Goal: Task Accomplishment & Management: Manage account settings

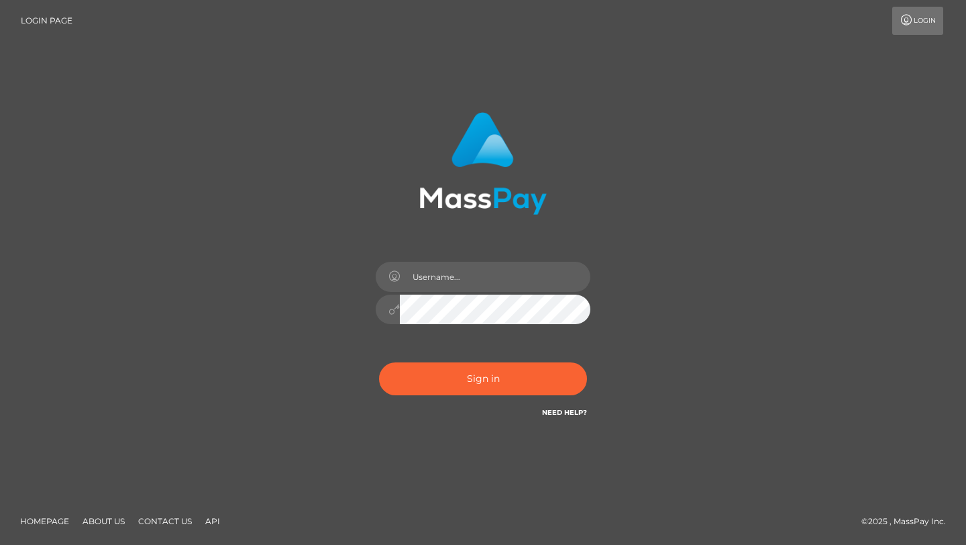
click at [415, 292] on div at bounding box center [483, 303] width 235 height 103
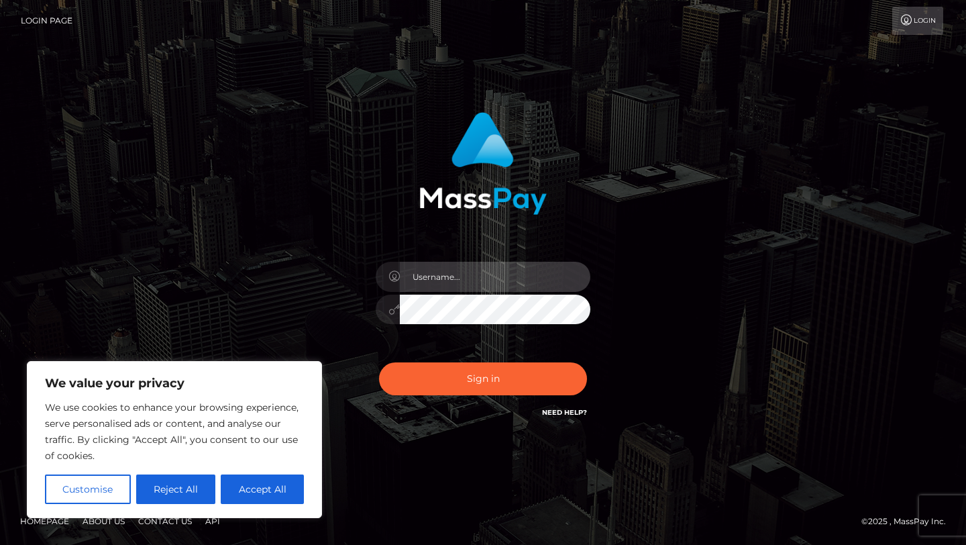
click at [423, 272] on input "text" at bounding box center [495, 277] width 190 height 30
type input "[EMAIL_ADDRESS][DOMAIN_NAME]"
click at [447, 400] on div "Sign in Need Help?" at bounding box center [483, 384] width 235 height 60
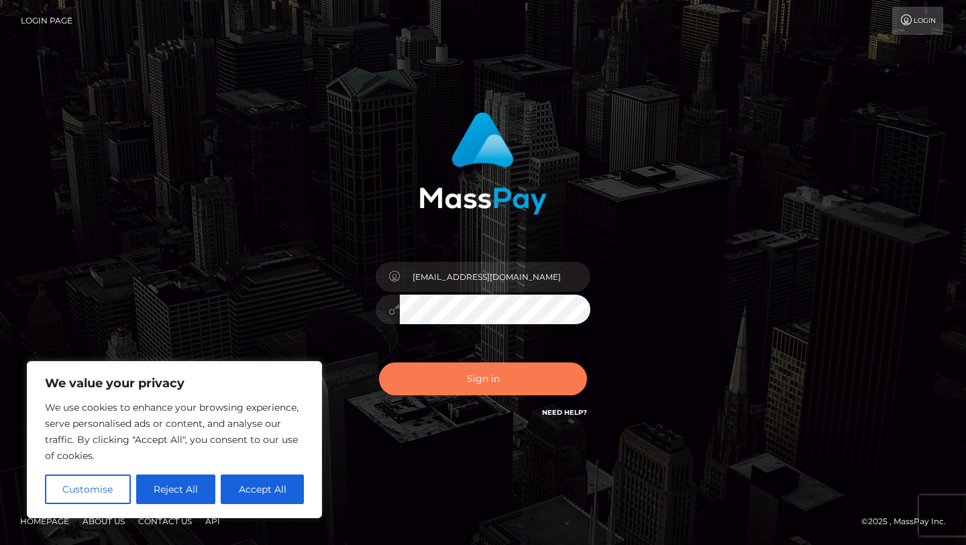
click at [455, 380] on button "Sign in" at bounding box center [483, 378] width 208 height 33
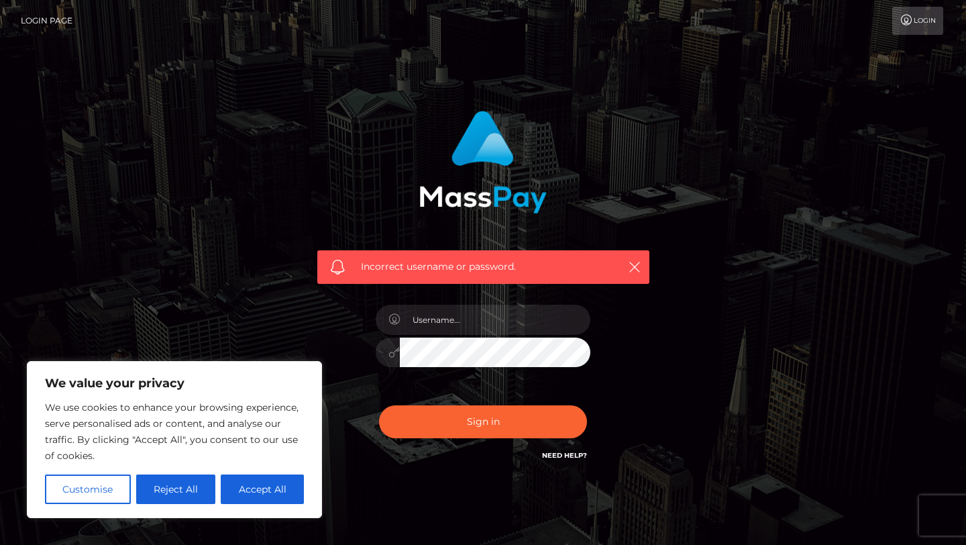
click at [455, 336] on div at bounding box center [483, 345] width 235 height 103
click at [458, 315] on input "text" at bounding box center [495, 320] width 190 height 30
type input "[EMAIL_ADDRESS][DOMAIN_NAME]"
click at [379, 405] on button "Sign in" at bounding box center [483, 421] width 208 height 33
click at [452, 330] on input "text" at bounding box center [495, 320] width 190 height 30
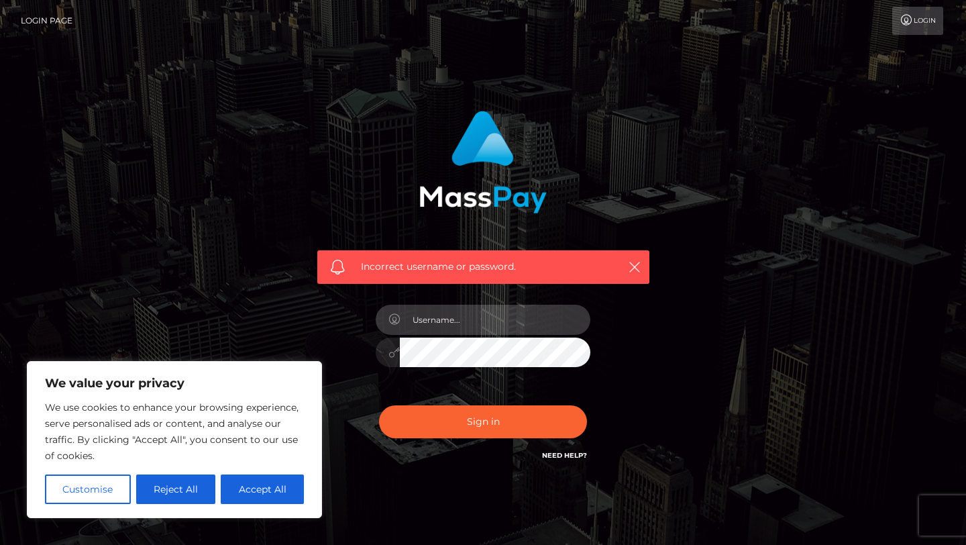
type input "[EMAIL_ADDRESS][DOMAIN_NAME]"
click at [379, 405] on button "Sign in" at bounding box center [483, 421] width 208 height 33
click at [498, 334] on div at bounding box center [483, 345] width 235 height 103
click at [496, 321] on input "text" at bounding box center [495, 320] width 190 height 30
type input "[EMAIL_ADDRESS][DOMAIN_NAME]"
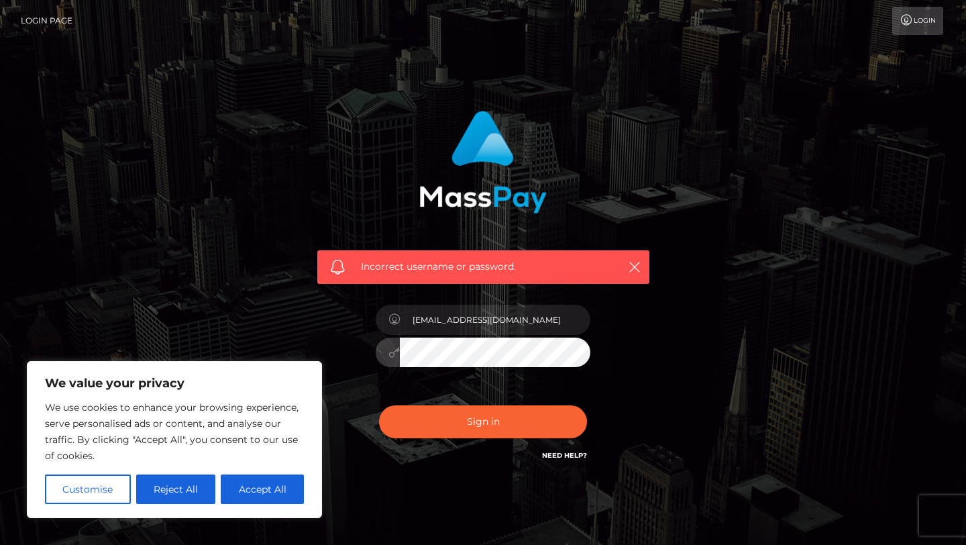
click at [379, 405] on button "Sign in" at bounding box center [483, 421] width 208 height 33
click at [496, 317] on input "text" at bounding box center [495, 320] width 190 height 30
type input "[EMAIL_ADDRESS][DOMAIN_NAME]"
click at [555, 447] on div "Sign in Need Help?" at bounding box center [483, 427] width 235 height 60
click at [557, 458] on link "Need Help?" at bounding box center [564, 455] width 45 height 9
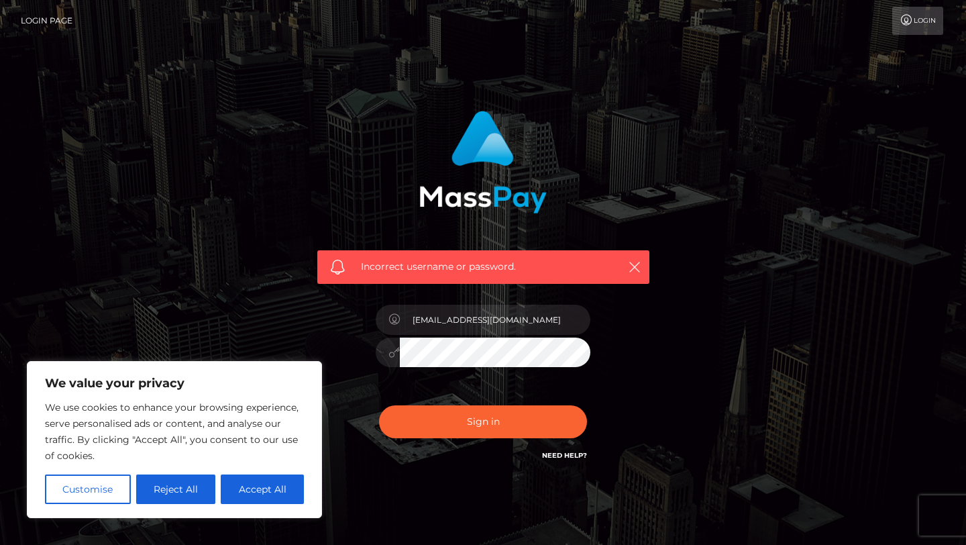
click at [44, 22] on link "Login Page" at bounding box center [47, 21] width 52 height 28
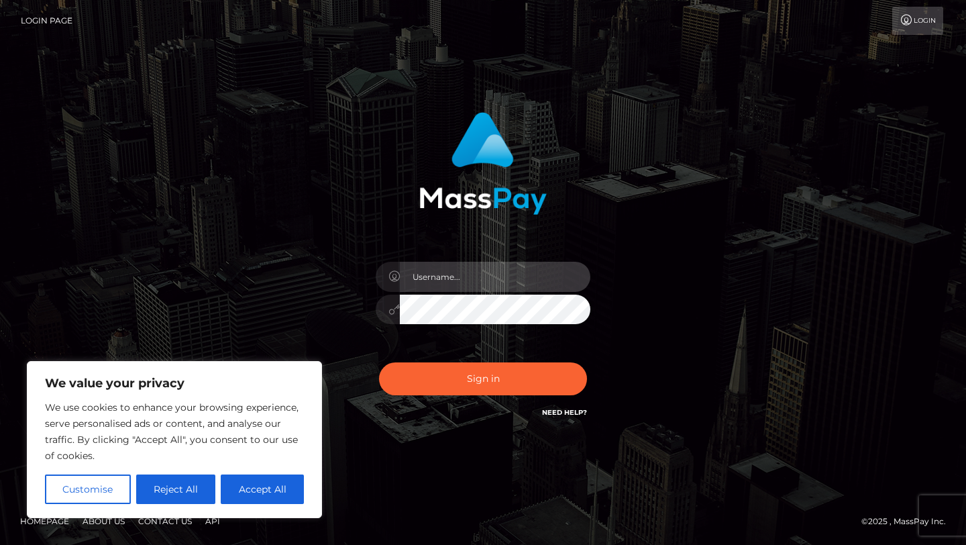
click at [420, 274] on input "text" at bounding box center [495, 277] width 190 height 30
type input "[EMAIL_ADDRESS][DOMAIN_NAME]"
click at [362, 300] on div "pierwiasteknielad@gmail.com" at bounding box center [483, 266] width 352 height 328
click at [379, 362] on button "Sign in" at bounding box center [483, 378] width 208 height 33
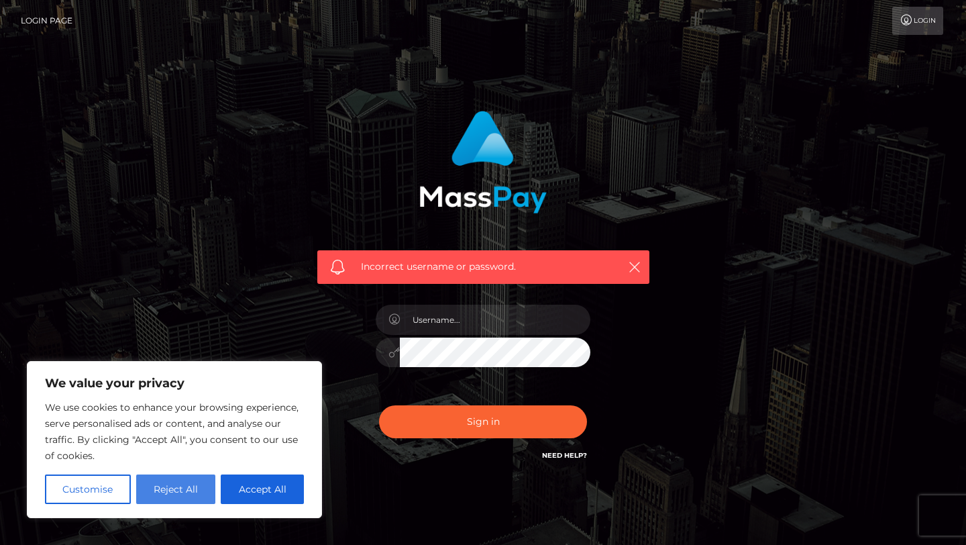
click at [194, 500] on button "Reject All" at bounding box center [176, 489] width 80 height 30
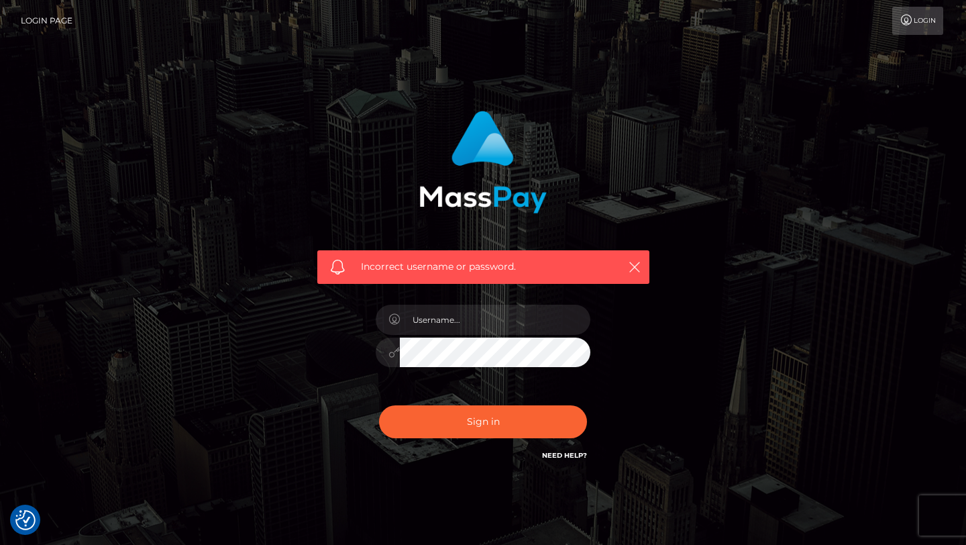
click at [917, 20] on link "Login" at bounding box center [917, 21] width 51 height 28
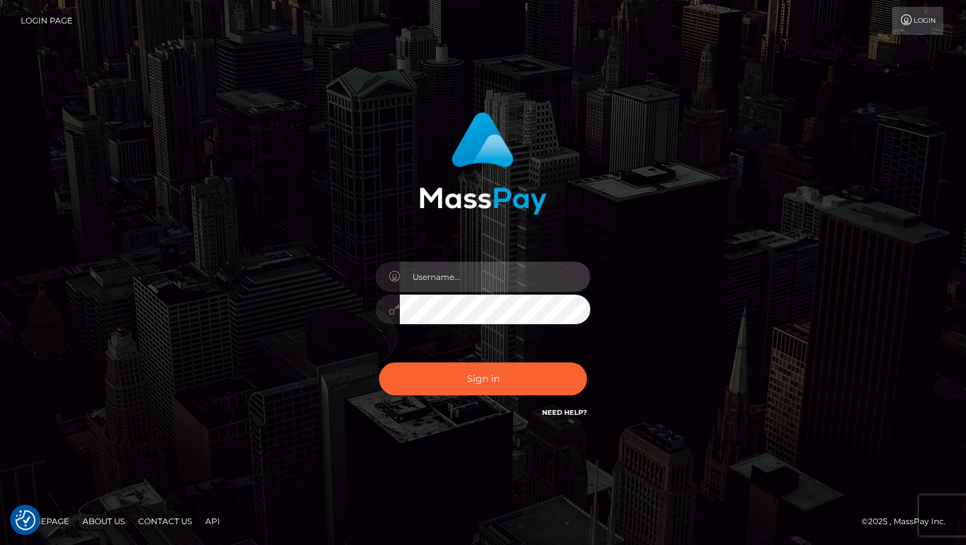
click at [496, 264] on input "text" at bounding box center [495, 277] width 190 height 30
type input "[EMAIL_ADDRESS][DOMAIN_NAME]"
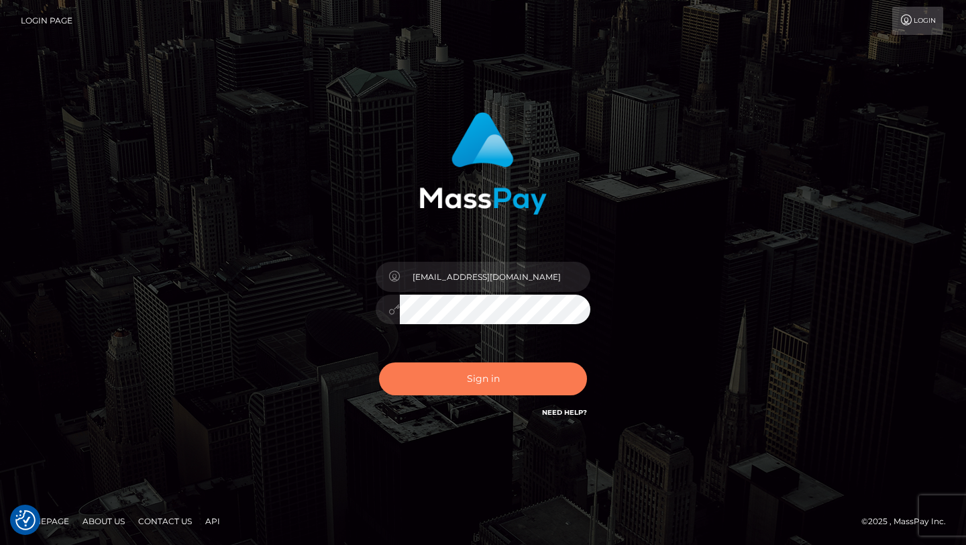
click at [492, 387] on button "Sign in" at bounding box center [483, 378] width 208 height 33
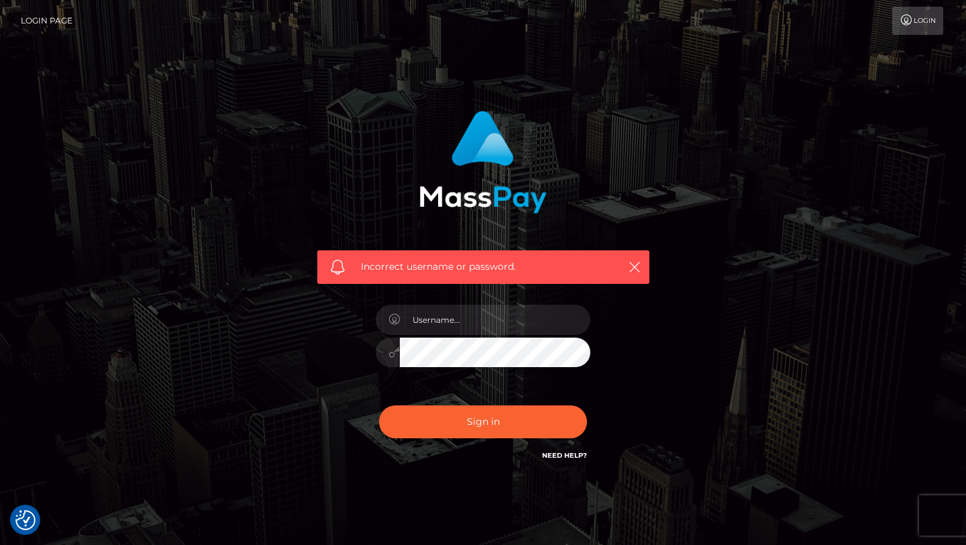
click at [465, 266] on span "Incorrect username or password." at bounding box center [483, 267] width 245 height 14
click at [447, 331] on input "text" at bounding box center [495, 320] width 190 height 30
type input "[EMAIL_ADDRESS][DOMAIN_NAME]"
click at [379, 405] on button "Sign in" at bounding box center [483, 421] width 208 height 33
click at [558, 457] on link "Need Help?" at bounding box center [564, 455] width 45 height 9
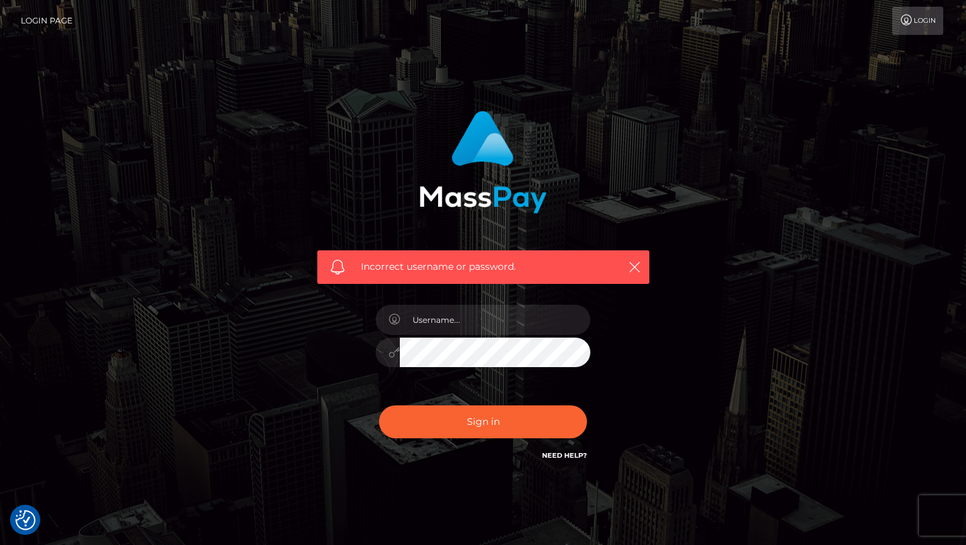
scroll to position [42, 0]
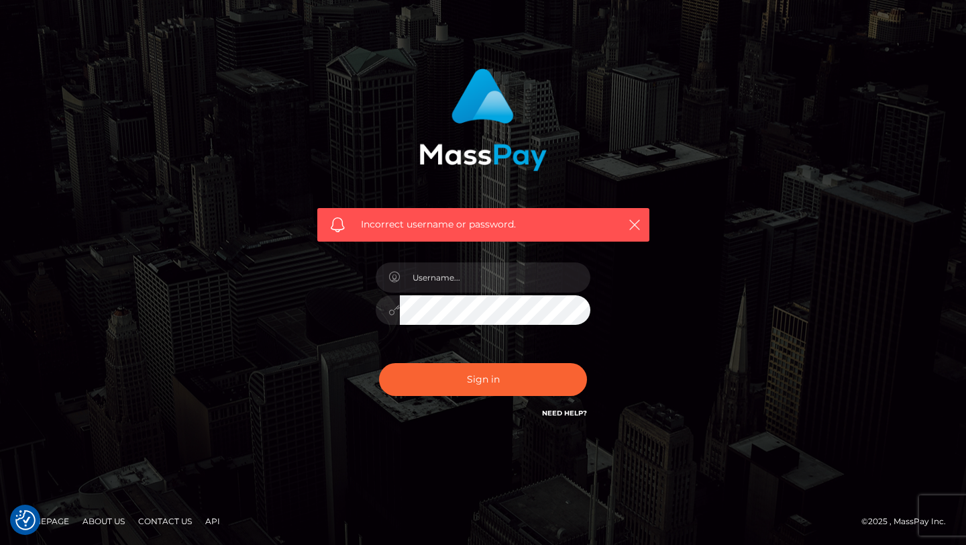
click at [558, 412] on link "Need Help?" at bounding box center [564, 412] width 45 height 9
